Goal: Task Accomplishment & Management: Complete application form

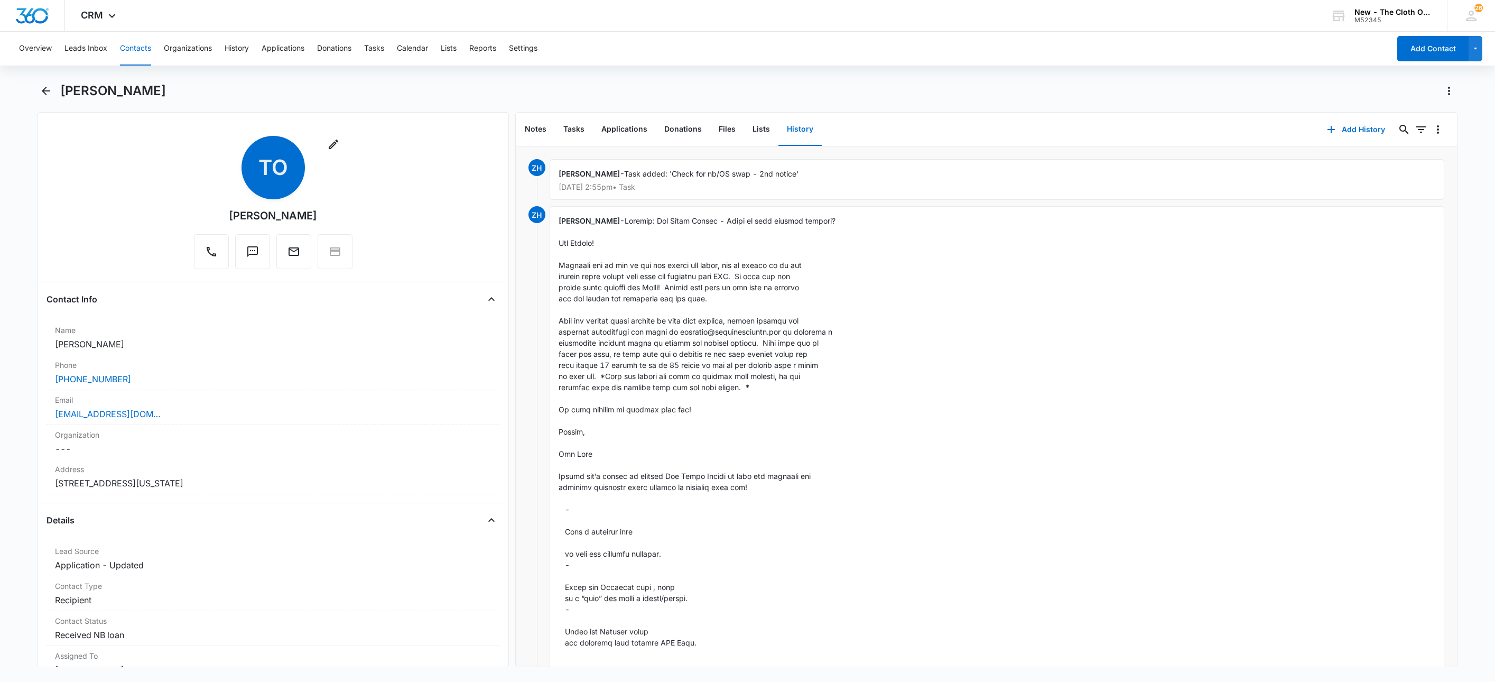
scroll to position [1902, 0]
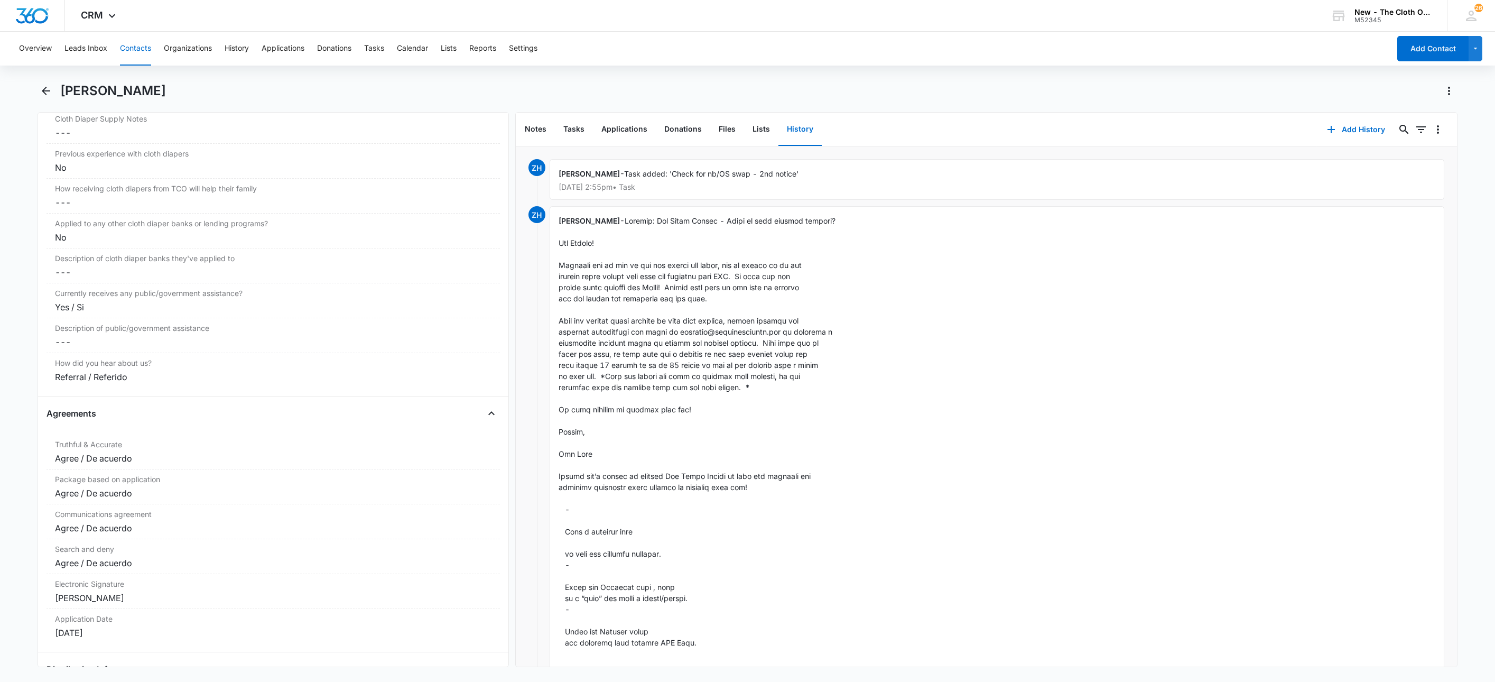
click at [143, 47] on button "Contacts" at bounding box center [135, 49] width 31 height 34
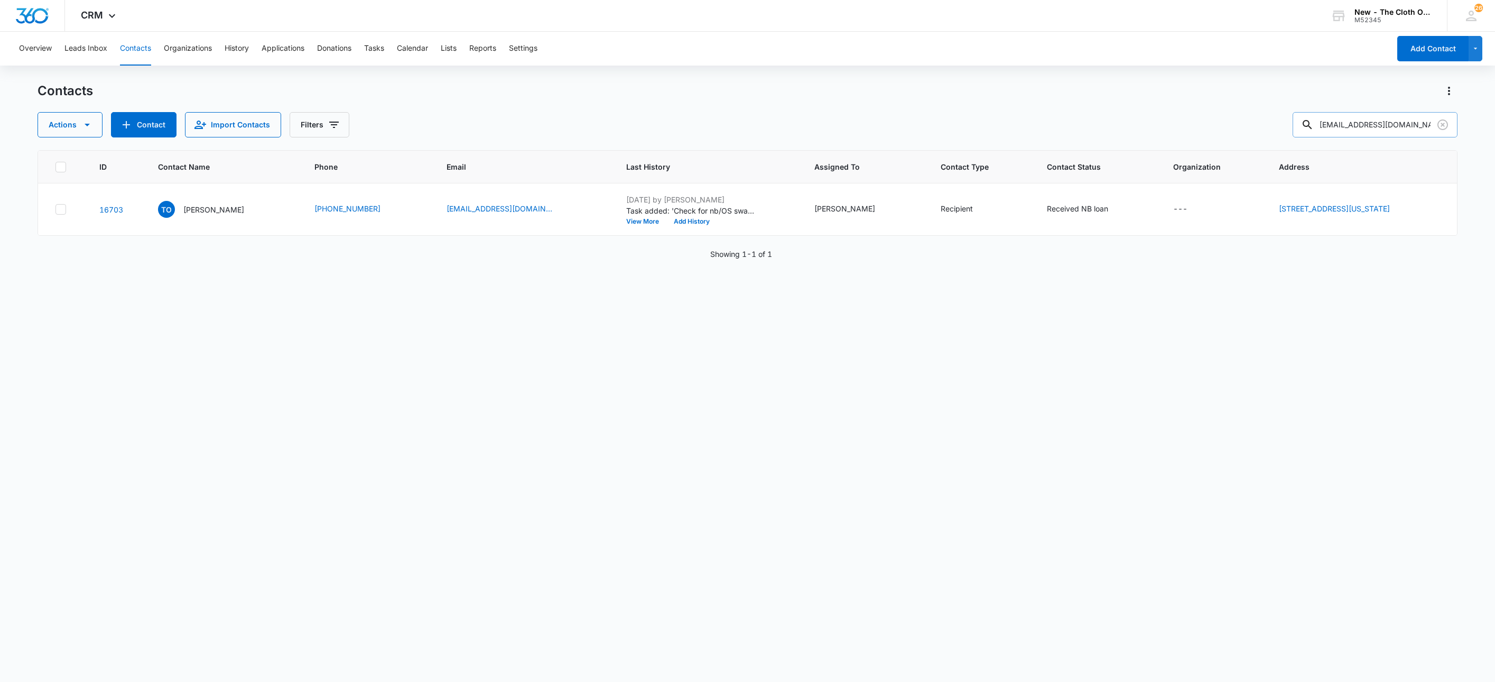
click at [1368, 117] on input "[EMAIL_ADDRESS][DOMAIN_NAME]" at bounding box center [1375, 124] width 165 height 25
paste input "tammysringen23"
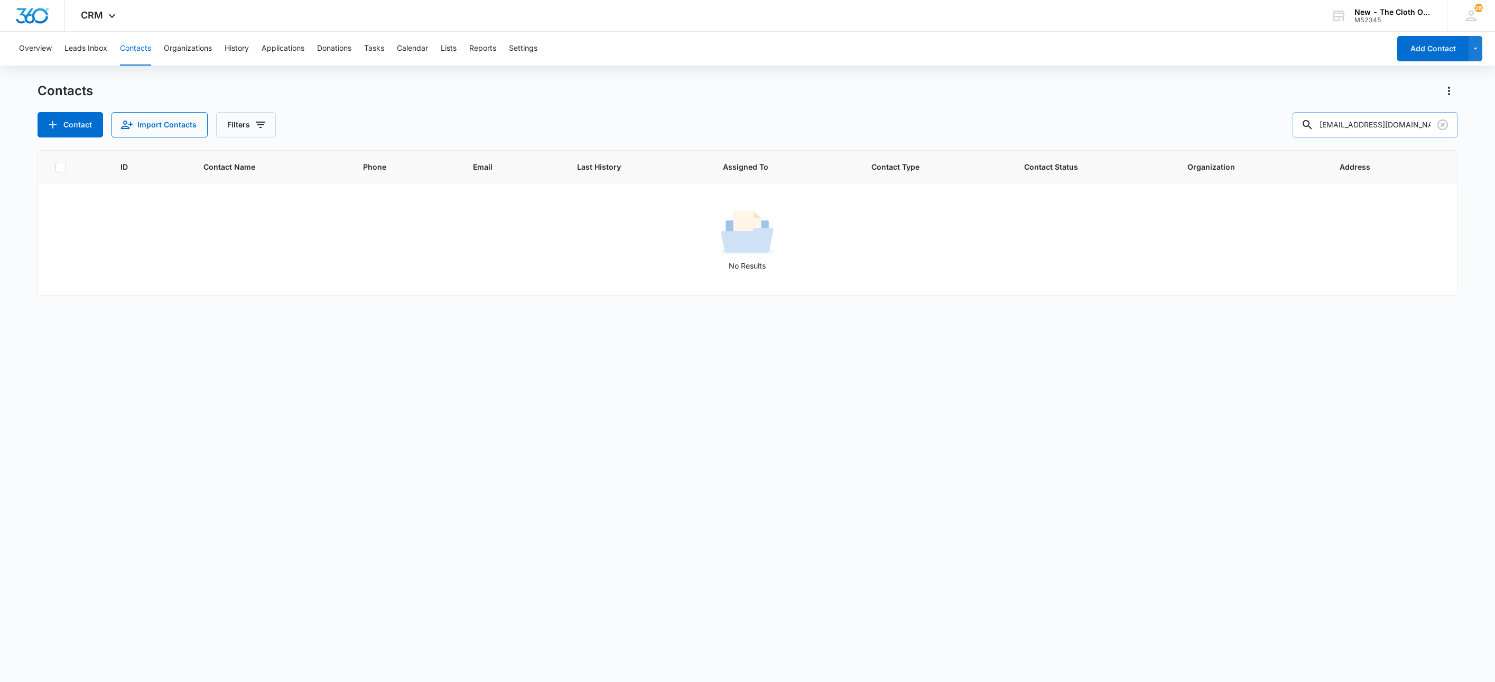
click at [1405, 126] on input "[EMAIL_ADDRESS][DOMAIN_NAME]" at bounding box center [1375, 124] width 165 height 25
paste input "[PERSON_NAME] Springen"
type input "[PERSON_NAME] Springen"
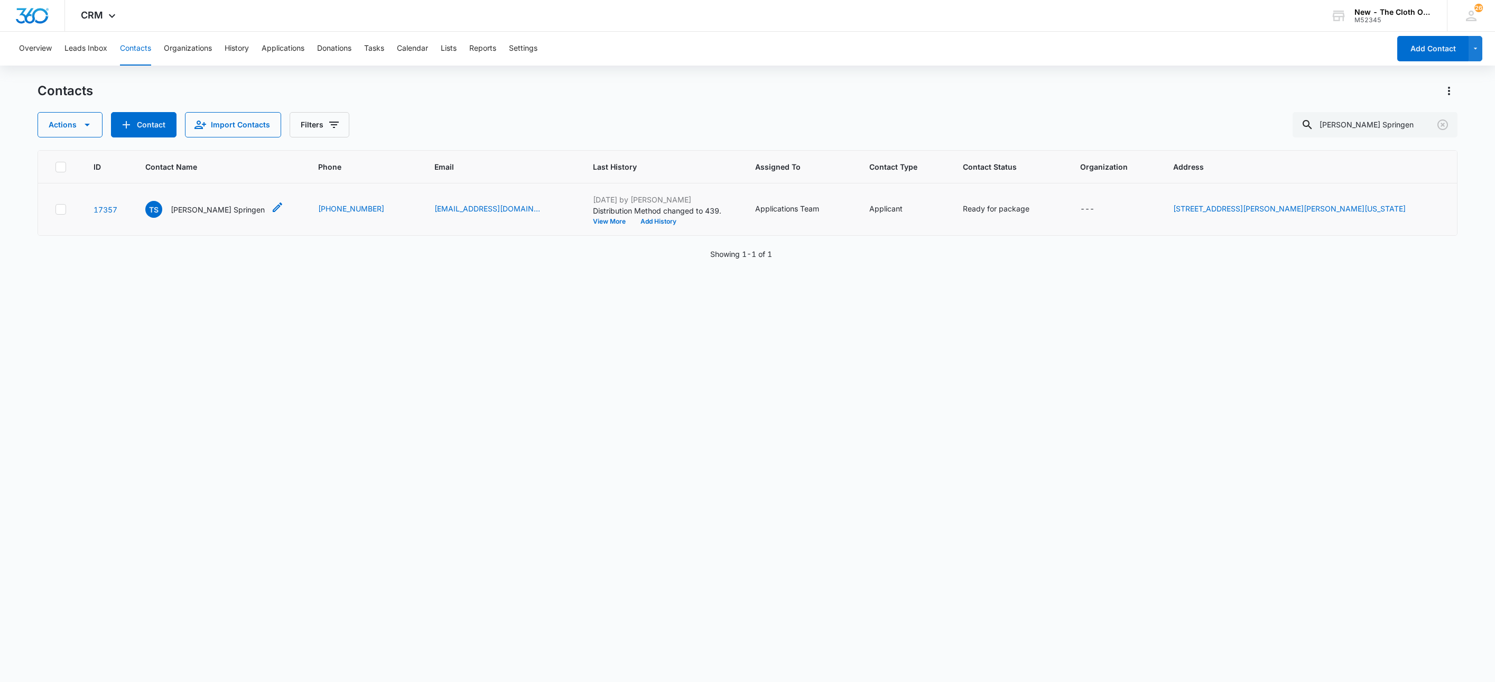
click at [181, 206] on p "[PERSON_NAME] Springen" at bounding box center [218, 209] width 94 height 11
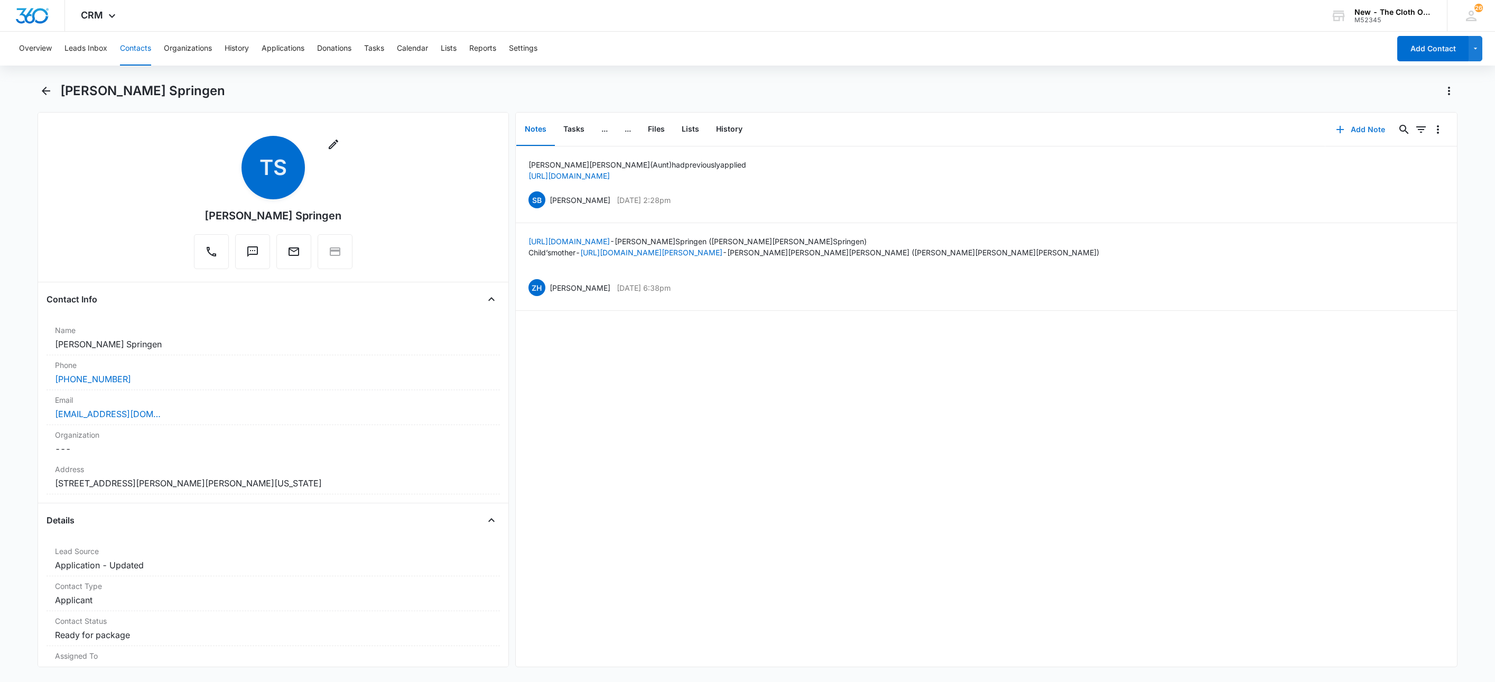
click at [1344, 132] on button "Add Note" at bounding box center [1360, 129] width 70 height 25
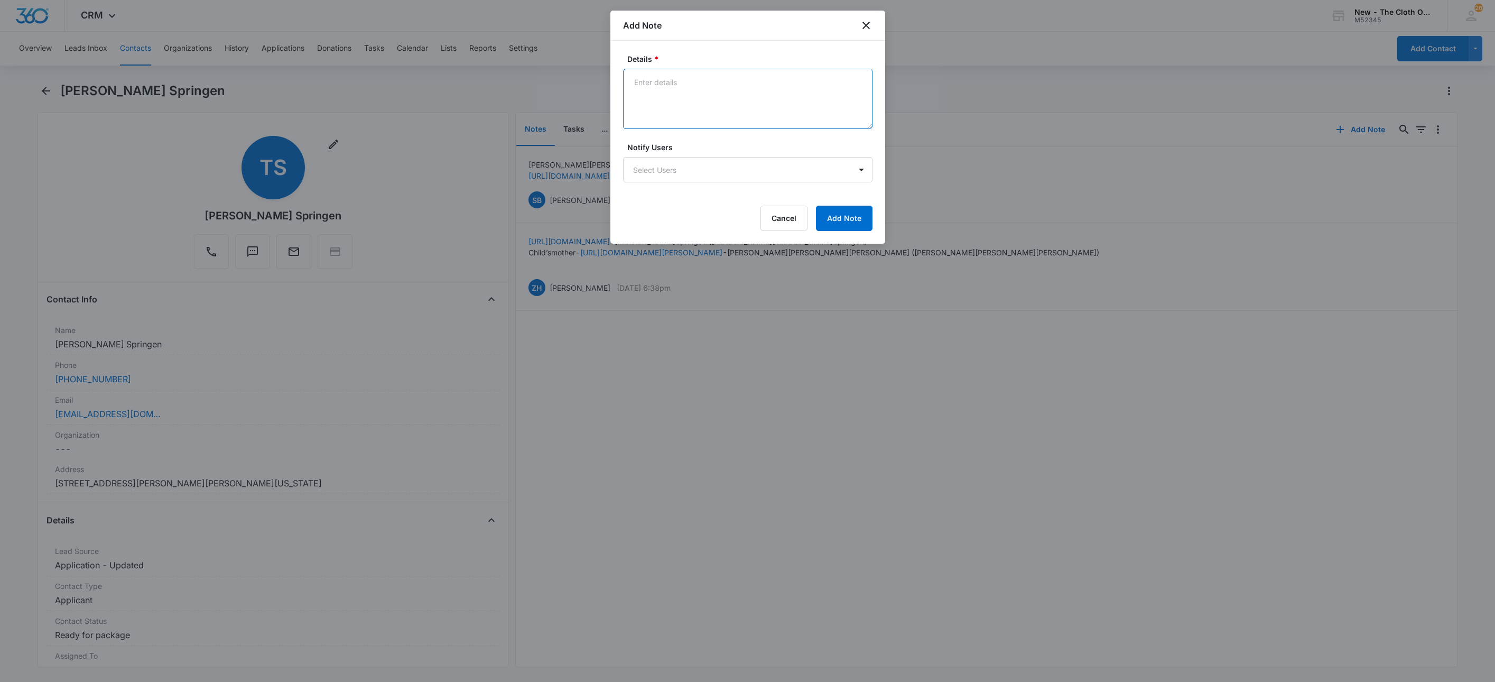
click at [779, 99] on textarea "Details *" at bounding box center [747, 99] width 249 height 60
type textarea "[DATE] - Rcvd PayPal donation."
drag, startPoint x: 819, startPoint y: 189, endPoint x: 831, endPoint y: 219, distance: 32.5
click at [822, 205] on form "Details * [DATE] - Rcvd PayPal donation. Notify Users Select Users Cancel Add N…" at bounding box center [747, 142] width 249 height 178
click at [833, 220] on button "Add Note" at bounding box center [844, 218] width 57 height 25
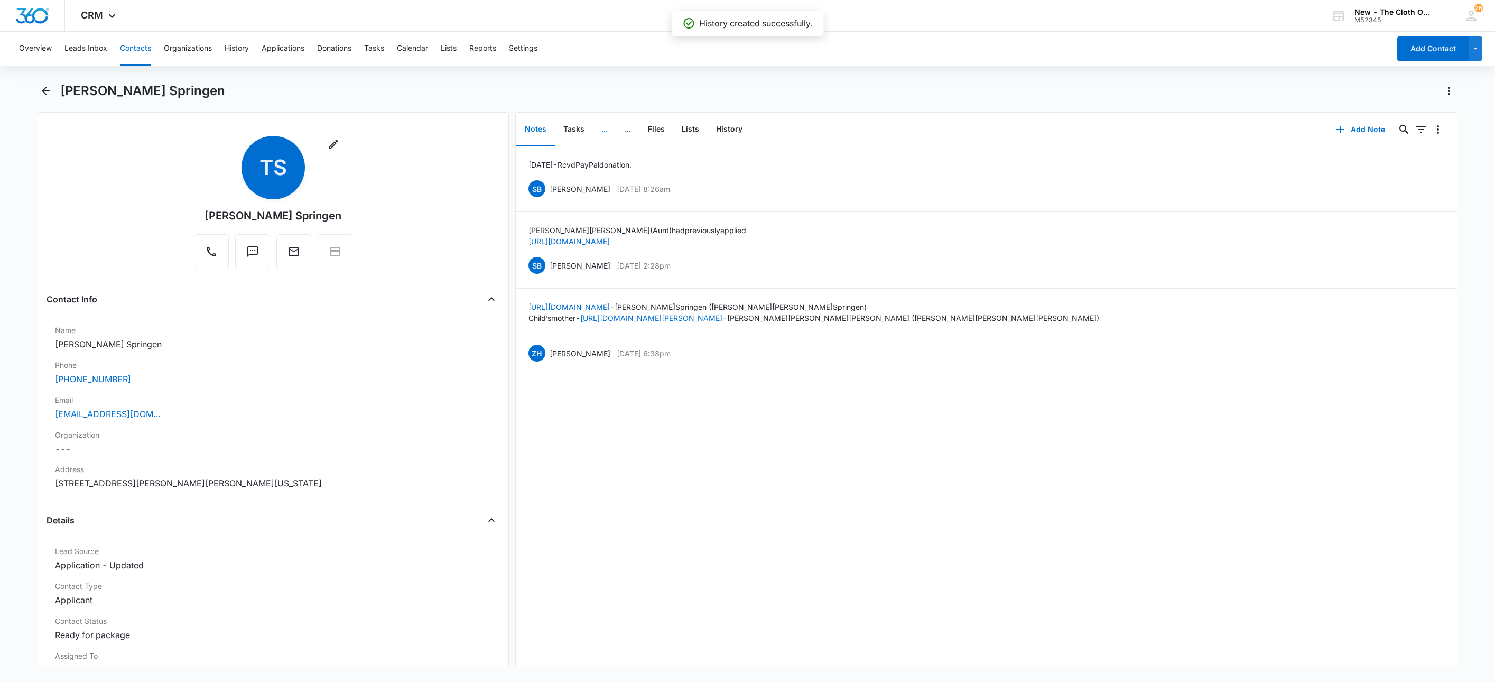
click at [606, 128] on button "..." at bounding box center [604, 129] width 23 height 33
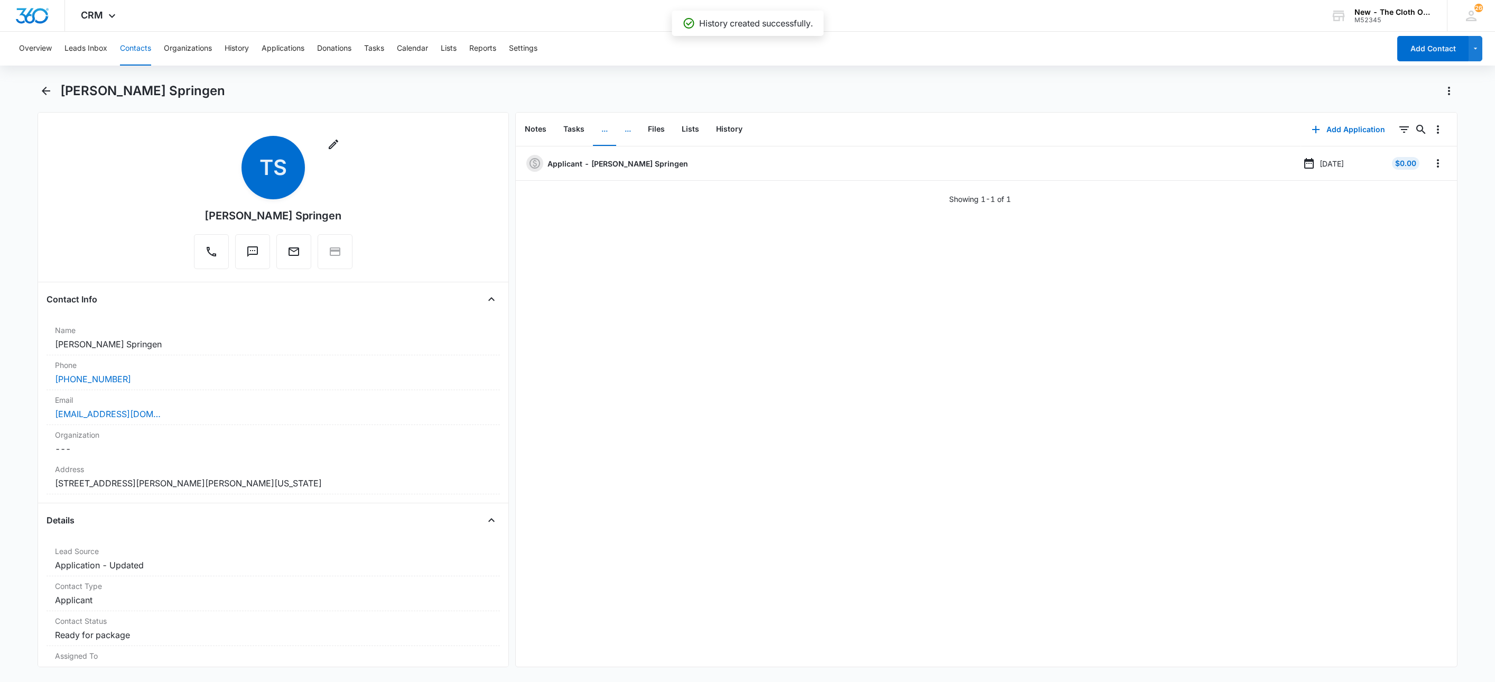
click at [629, 131] on button "..." at bounding box center [627, 129] width 23 height 33
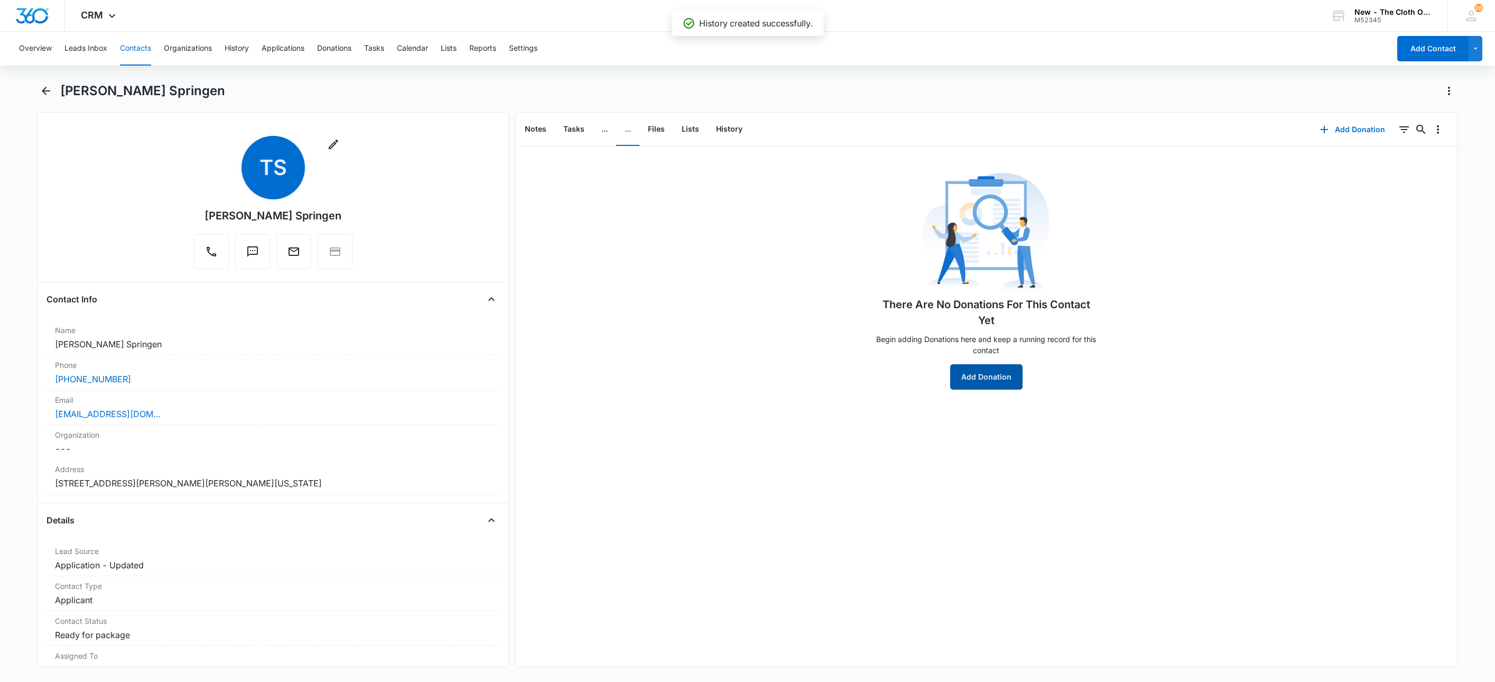
click at [975, 381] on button "Add Donation" at bounding box center [986, 376] width 72 height 25
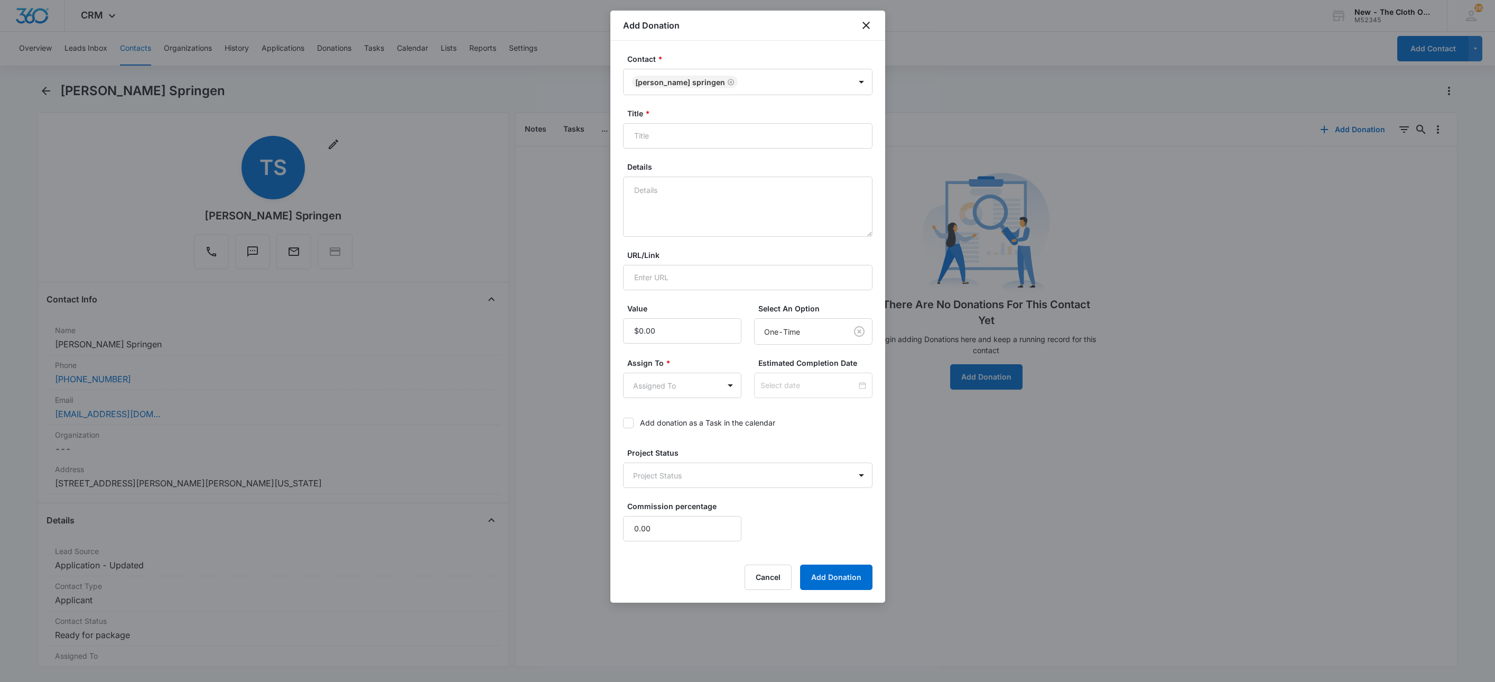
click at [752, 161] on form "Contact * [PERSON_NAME] Springen Title * Details URL/Link Value Select An Optio…" at bounding box center [747, 321] width 249 height 536
click at [760, 136] on input "Title *" at bounding box center [747, 135] width 249 height 25
type input "Applicant PayPal Donation ([DATE])"
click at [747, 219] on textarea "[DATE] - Rcvd $10.70" at bounding box center [747, 206] width 249 height 60
paste textarea "[EMAIL_ADDRESS][DOMAIN_NAME]"
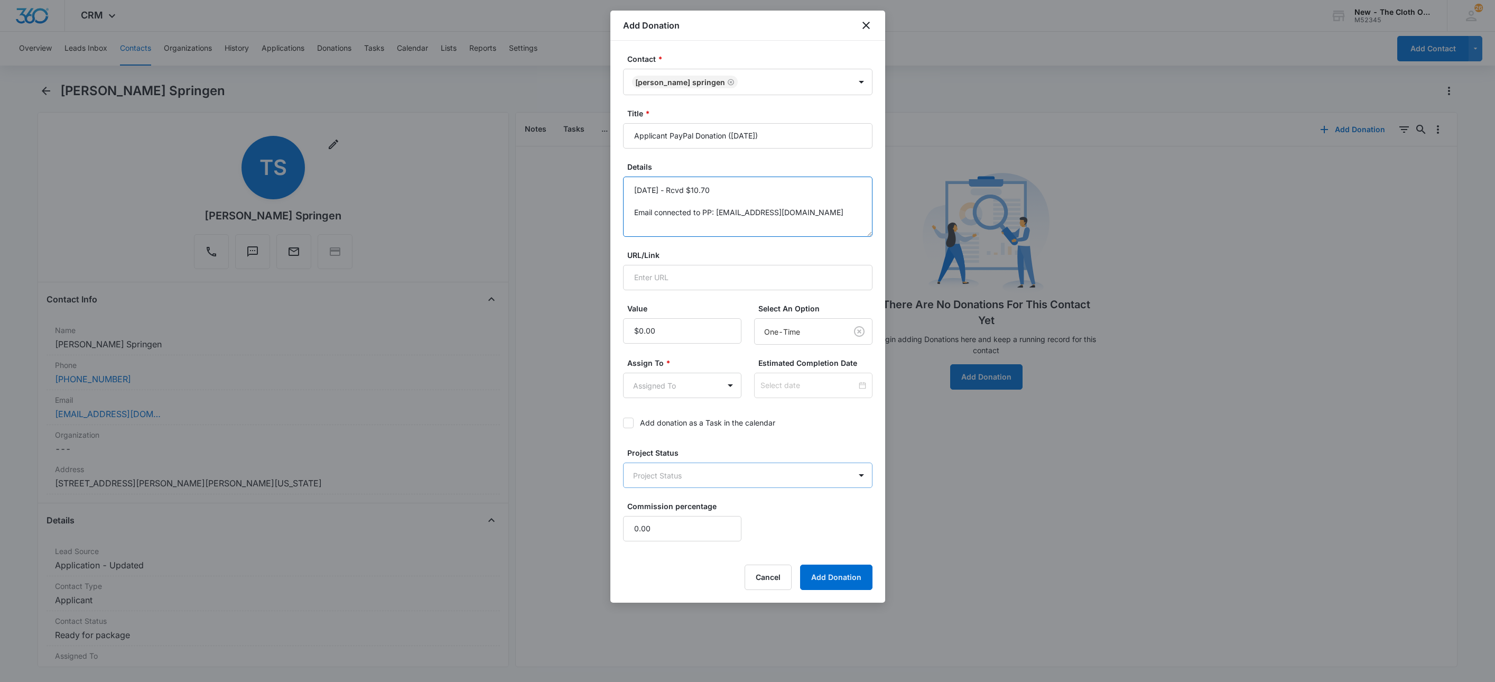
type textarea "[DATE] - Rcvd $10.70 Email connected to PP: [EMAIL_ADDRESS][DOMAIN_NAME]"
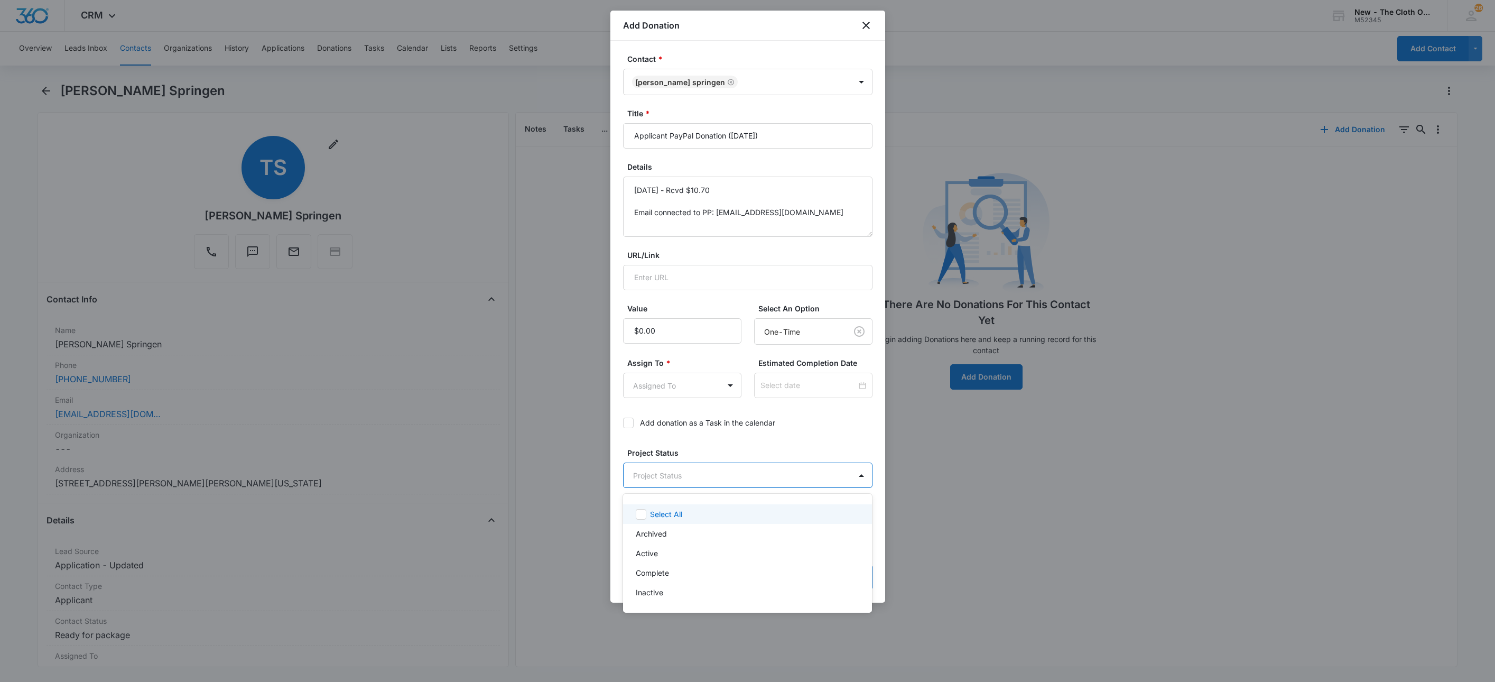
click at [680, 471] on body "CRM Apps Reputation Websites Forms CRM Email Social Shop Payments POS Ads Intel…" at bounding box center [747, 341] width 1495 height 682
click at [690, 570] on div "Complete" at bounding box center [747, 572] width 222 height 11
click at [663, 380] on div at bounding box center [747, 341] width 1495 height 682
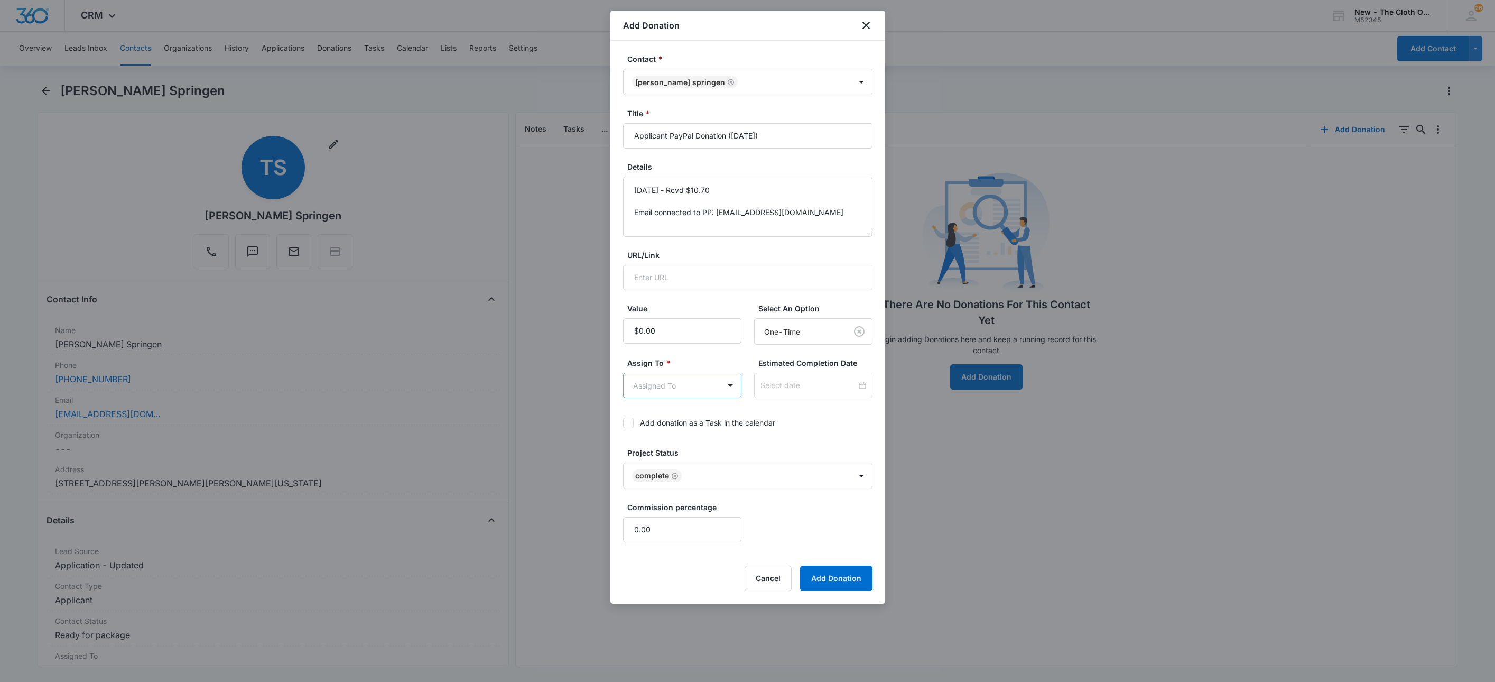
click at [663, 387] on body "CRM Apps Reputation Websites Forms CRM Email Social Shop Payments POS Ads Intel…" at bounding box center [747, 341] width 1495 height 682
type input "don"
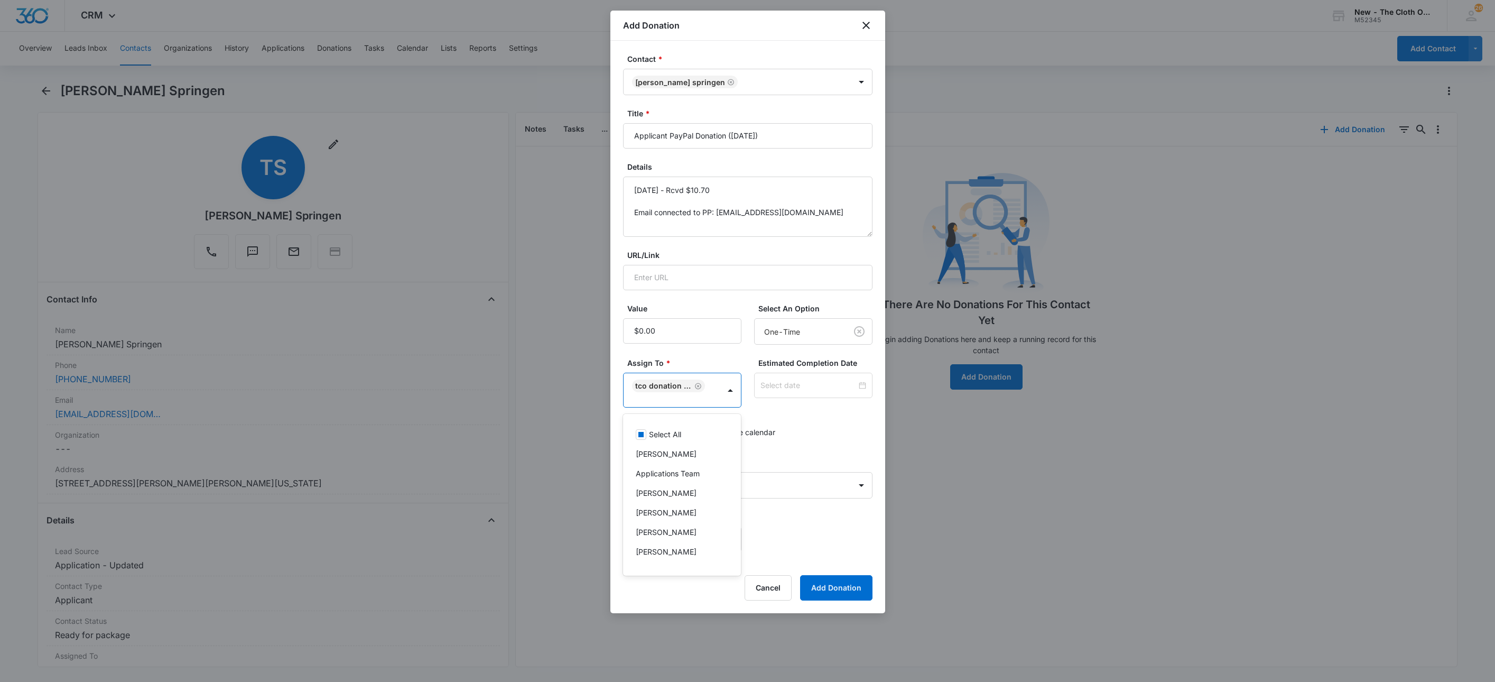
click at [680, 338] on div at bounding box center [747, 341] width 1495 height 682
click at [680, 337] on input "Value" at bounding box center [682, 330] width 118 height 25
type input "$10.70"
click at [814, 387] on input at bounding box center [808, 385] width 96 height 12
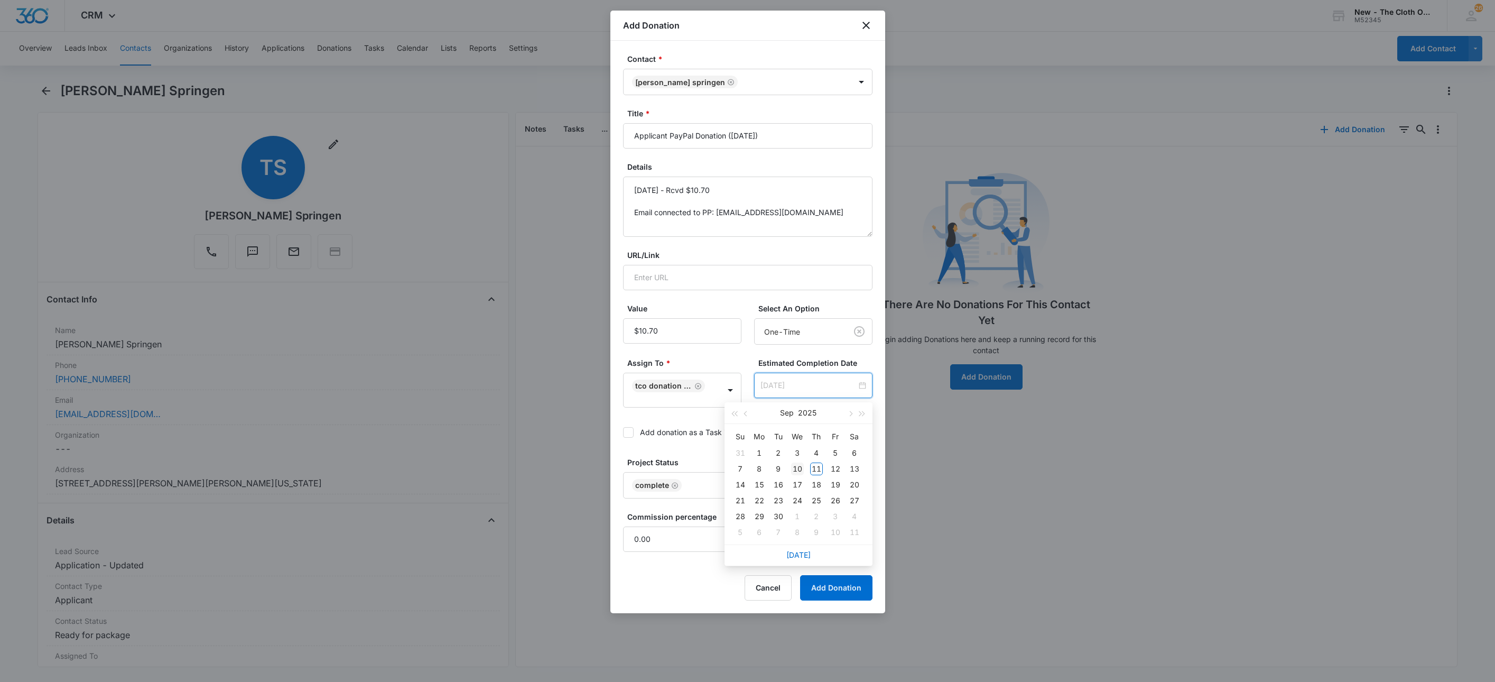
type input "[DATE]"
click at [793, 470] on div "10" at bounding box center [797, 468] width 13 height 13
click at [821, 517] on div "Commission percentage 0.00" at bounding box center [747, 531] width 249 height 41
click at [847, 595] on button "Add Donation" at bounding box center [836, 587] width 72 height 25
